Goal: Information Seeking & Learning: Learn about a topic

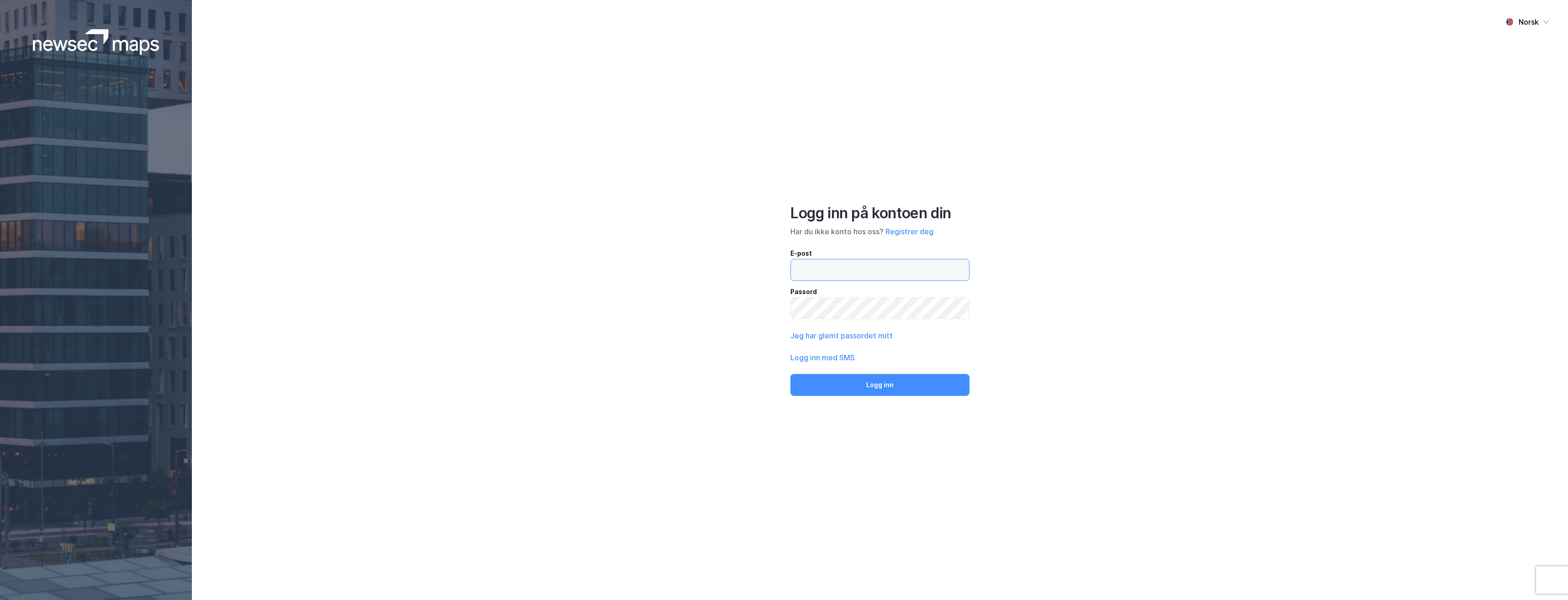
click at [908, 265] on input "email" at bounding box center [880, 270] width 178 height 21
type input "[EMAIL_ADDRESS][DOMAIN_NAME]"
click at [791, 374] on button "Logg inn" at bounding box center [880, 385] width 179 height 22
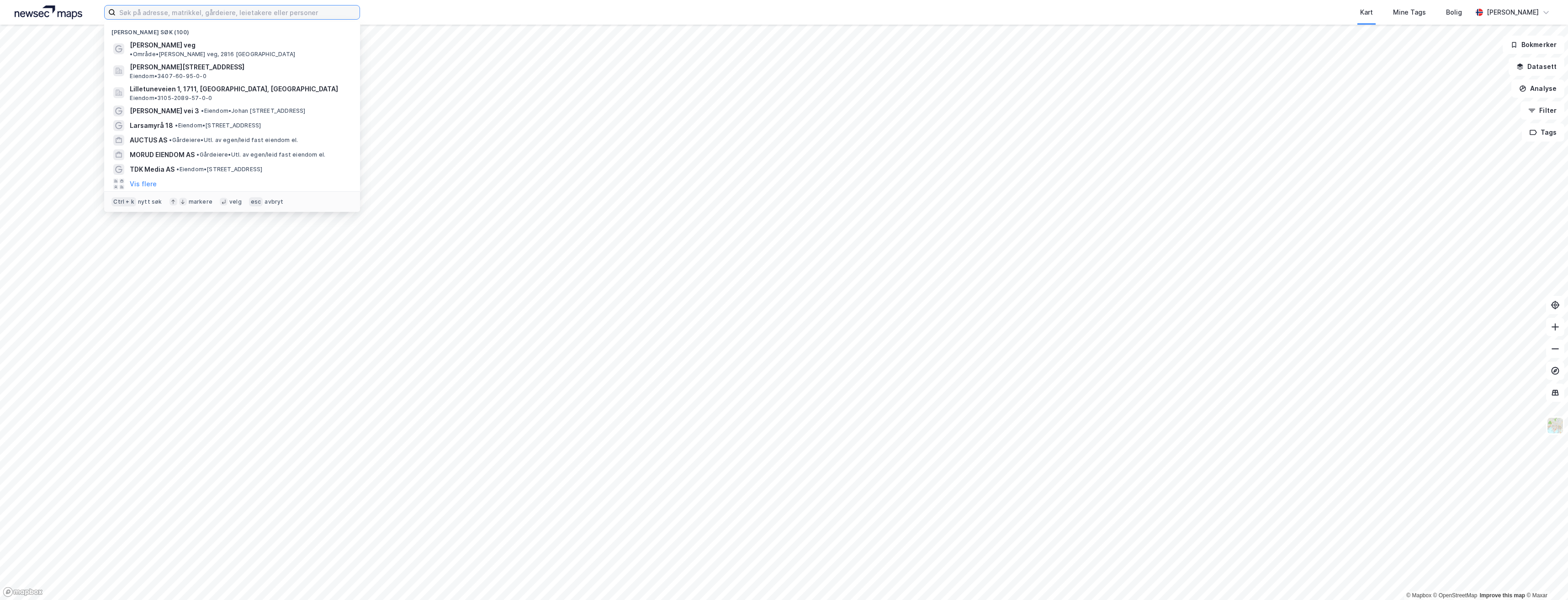
click at [262, 15] on input at bounding box center [237, 12] width 244 height 14
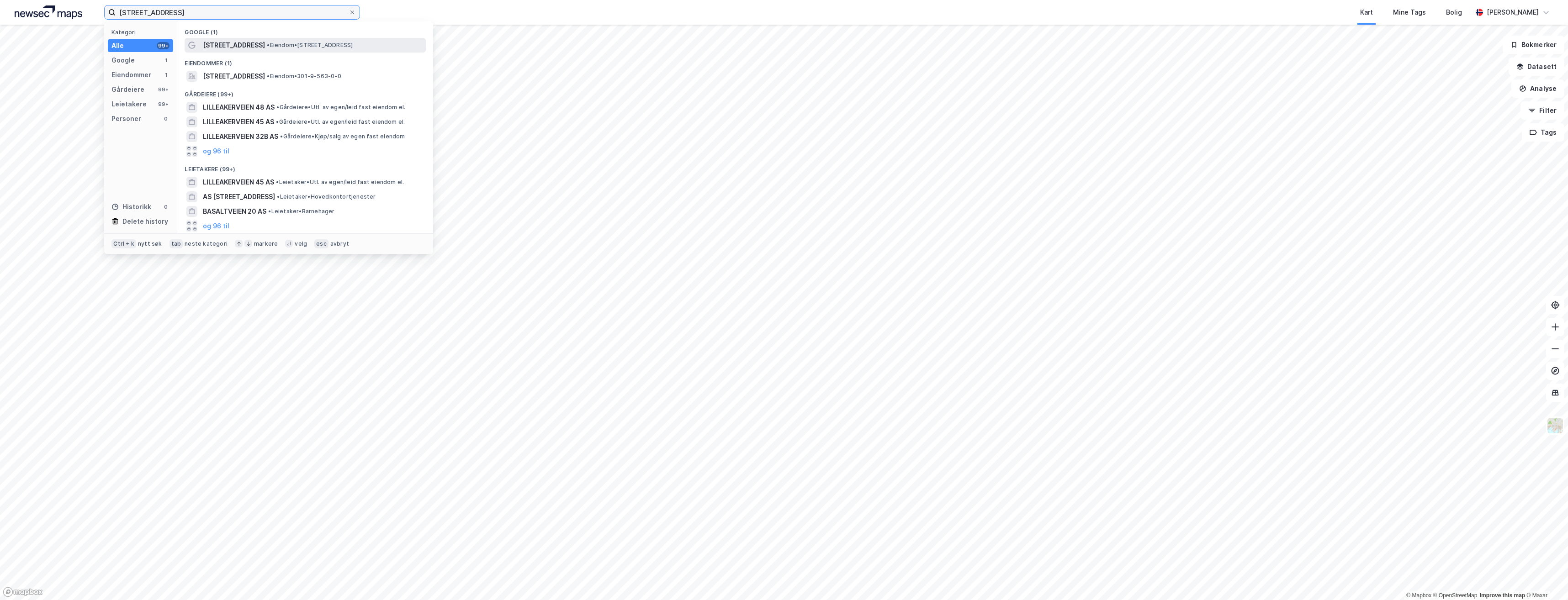
type input "[STREET_ADDRESS]"
click at [286, 45] on span "• Eiendom • [STREET_ADDRESS]" at bounding box center [309, 45] width 86 height 7
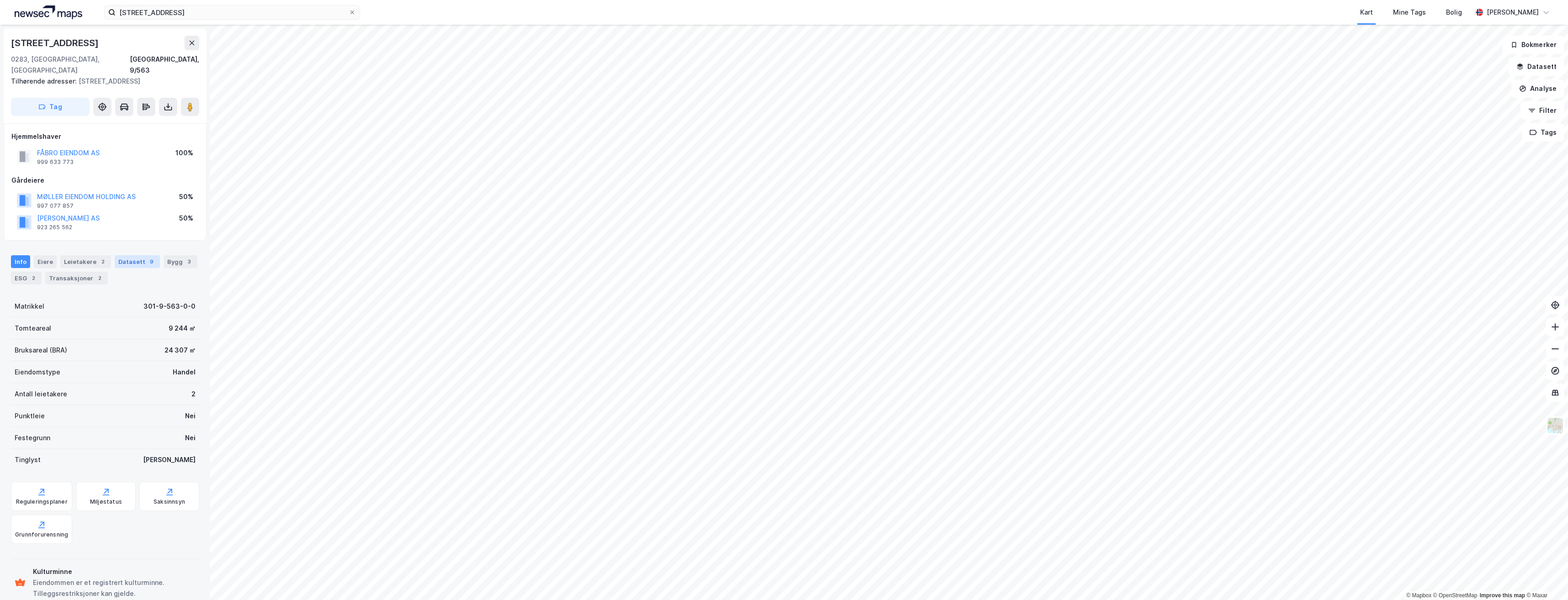
click at [125, 256] on div "Datasett 9" at bounding box center [137, 262] width 45 height 13
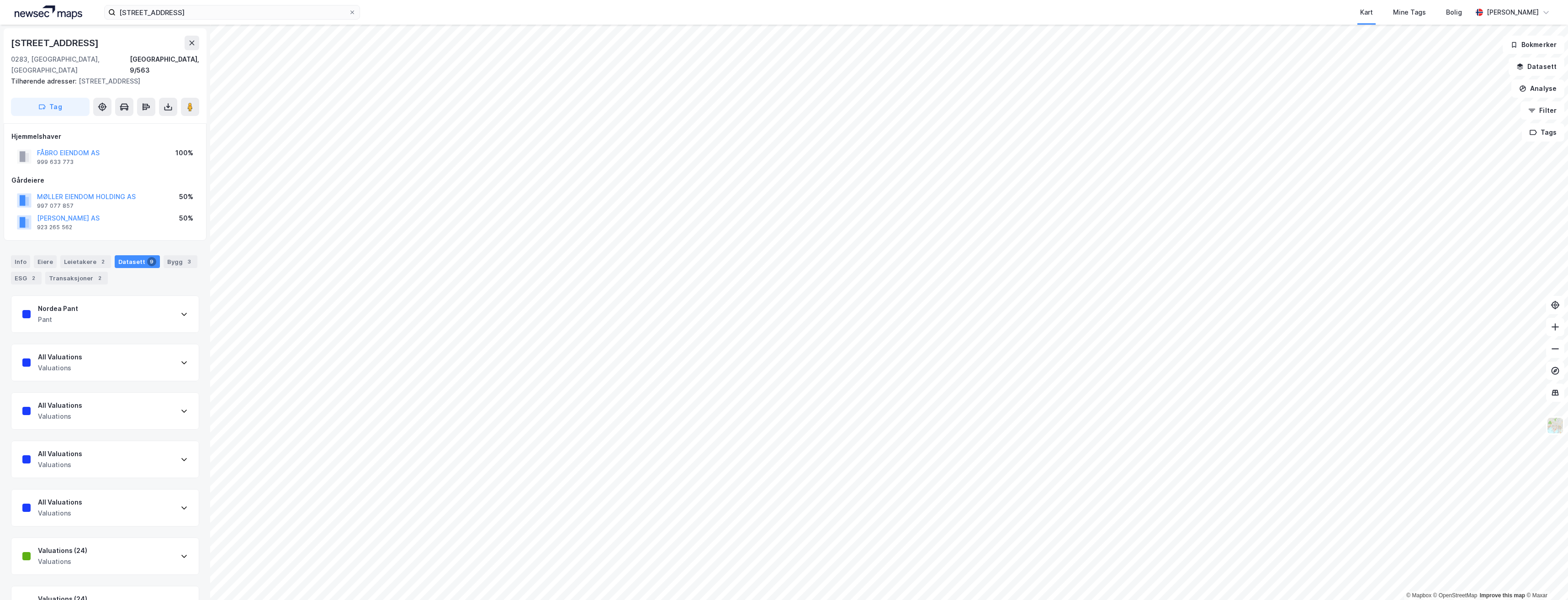
click at [148, 316] on div "Nordea Pant Pant" at bounding box center [105, 314] width 187 height 37
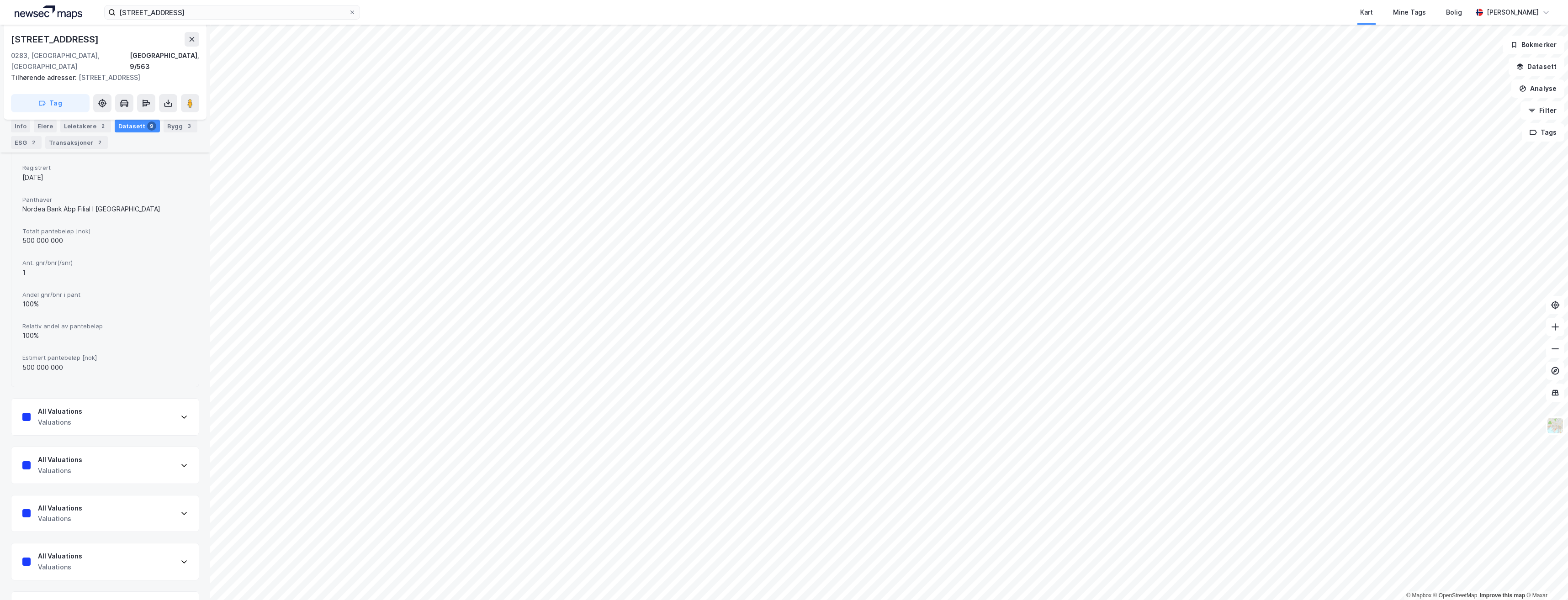
scroll to position [137, 0]
